Goal: Transaction & Acquisition: Purchase product/service

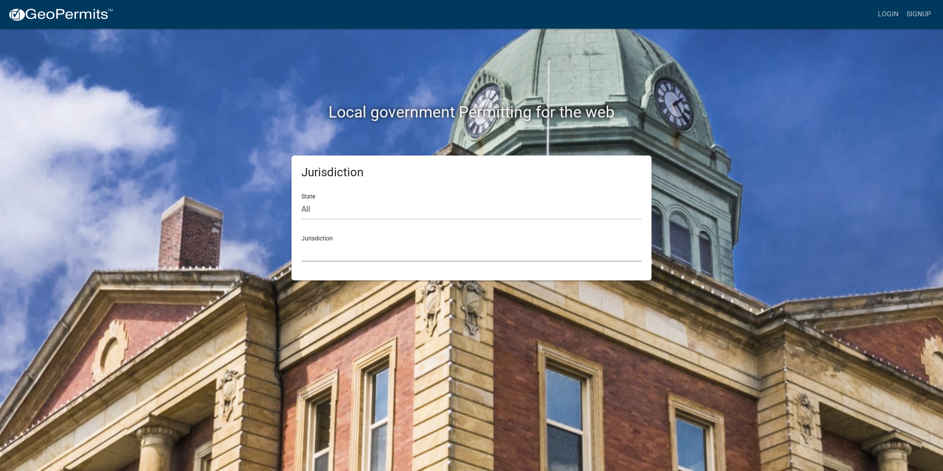
click at [363, 246] on select "Custer County, Colorado Carroll County, Georgia Cook County, Georgia Crawford C…" at bounding box center [471, 251] width 340 height 20
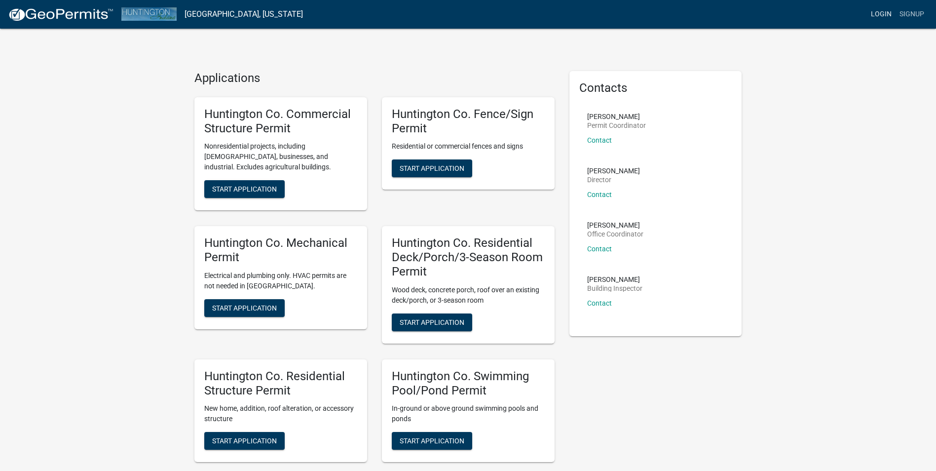
click at [883, 15] on link "Login" at bounding box center [881, 14] width 29 height 19
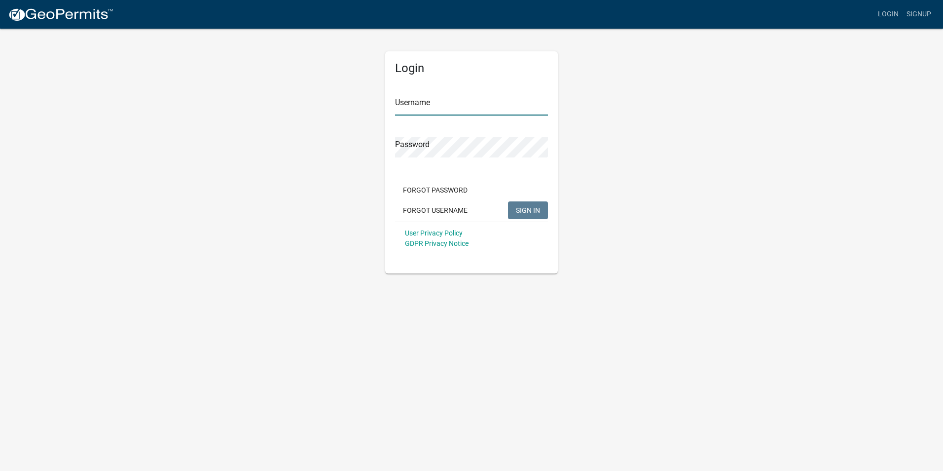
click at [419, 114] on input "Username" at bounding box center [471, 105] width 153 height 20
type input "jameselectric"
click at [508, 201] on button "SIGN IN" at bounding box center [528, 210] width 40 height 18
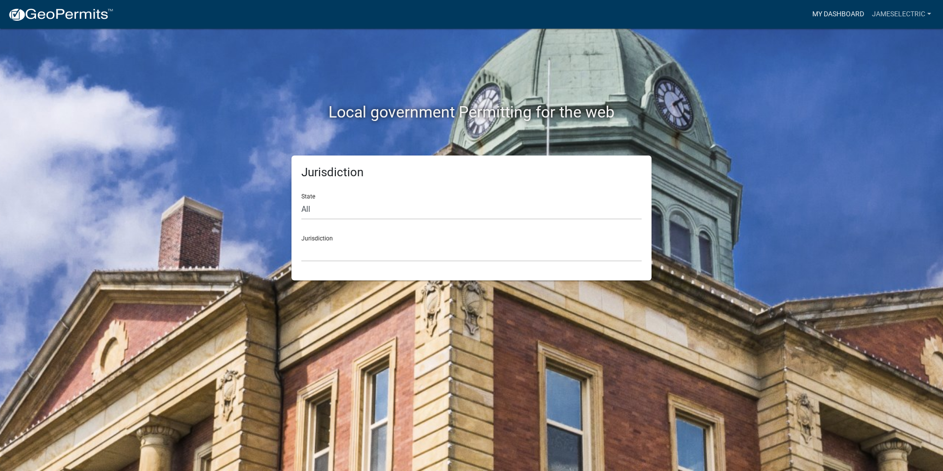
click at [840, 8] on link "My Dashboard" at bounding box center [838, 14] width 60 height 19
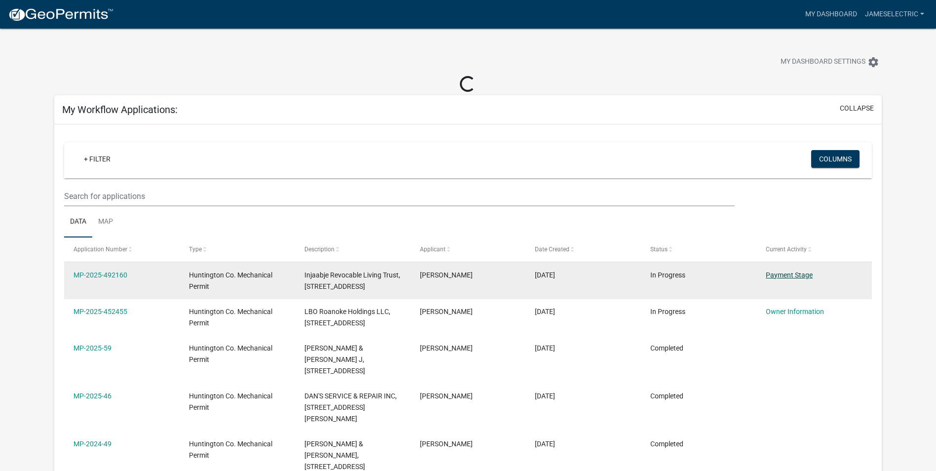
click at [799, 275] on link "Payment Stage" at bounding box center [789, 275] width 47 height 8
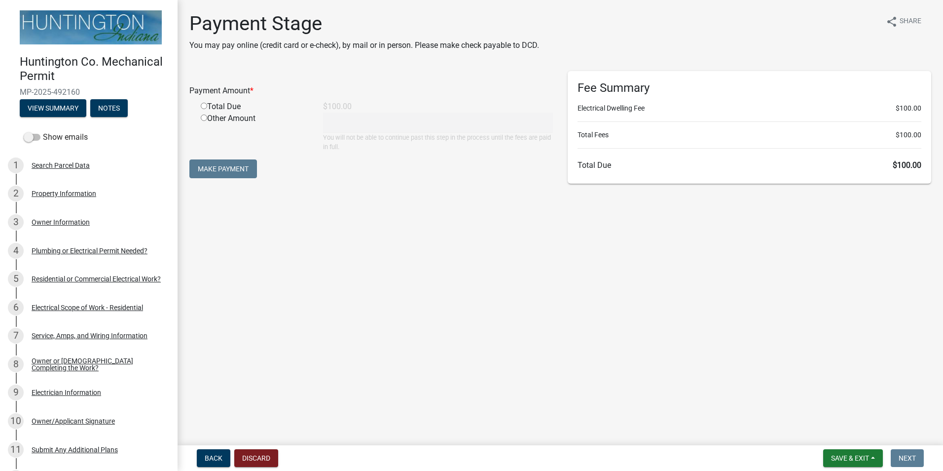
click at [204, 107] on input "radio" at bounding box center [204, 106] width 6 height 6
radio input "true"
type input "100"
click at [250, 176] on button "Make Payment" at bounding box center [223, 168] width 68 height 19
click at [206, 106] on input "radio" at bounding box center [204, 106] width 6 height 6
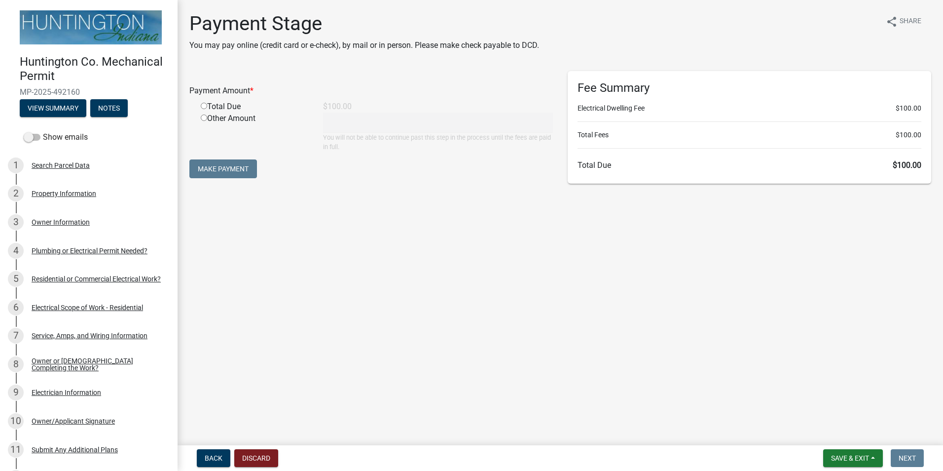
radio input "true"
type input "100"
click at [240, 174] on button "Make Payment" at bounding box center [223, 168] width 68 height 19
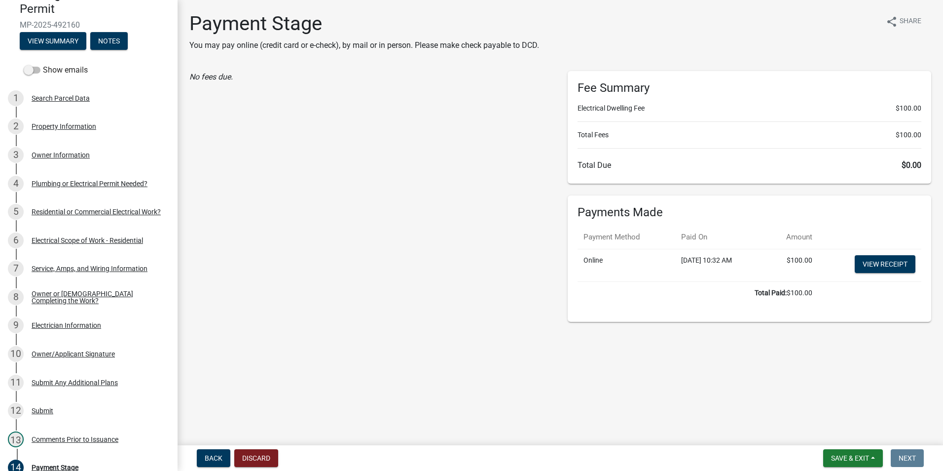
scroll to position [197, 0]
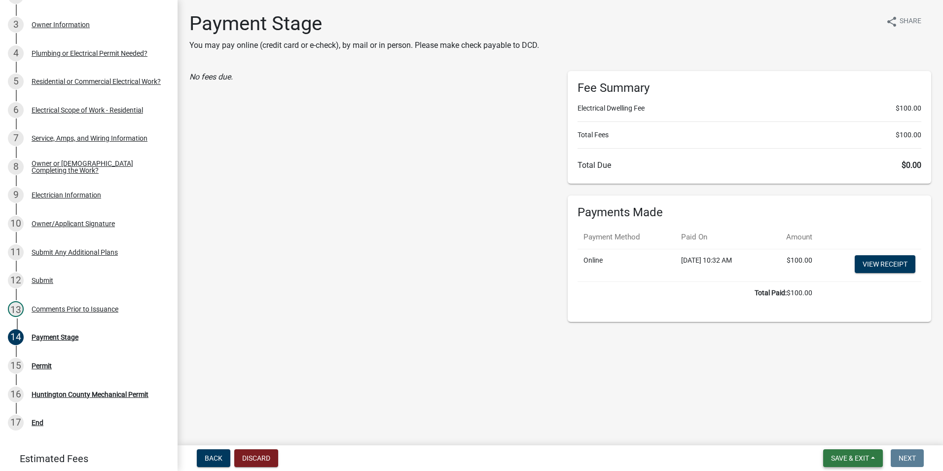
click at [869, 458] on span "Save & Exit" at bounding box center [850, 458] width 38 height 8
click at [870, 459] on button "Exit" at bounding box center [864, 458] width 30 height 18
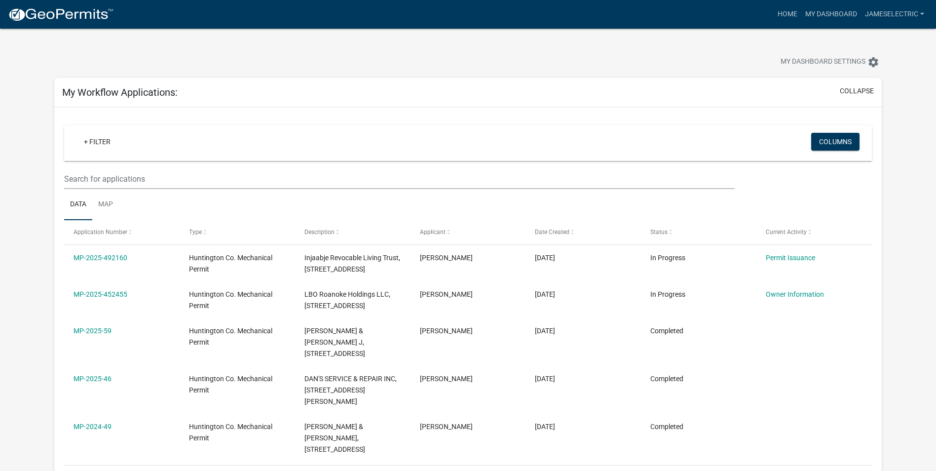
click at [924, 3] on nav "more_horiz Home My Dashboard jameselectric Account Logout" at bounding box center [468, 14] width 936 height 29
click at [923, 8] on link "jameselectric" at bounding box center [894, 14] width 67 height 19
click at [880, 68] on link "Logout" at bounding box center [888, 73] width 79 height 24
